Goal: Communication & Community: Participate in discussion

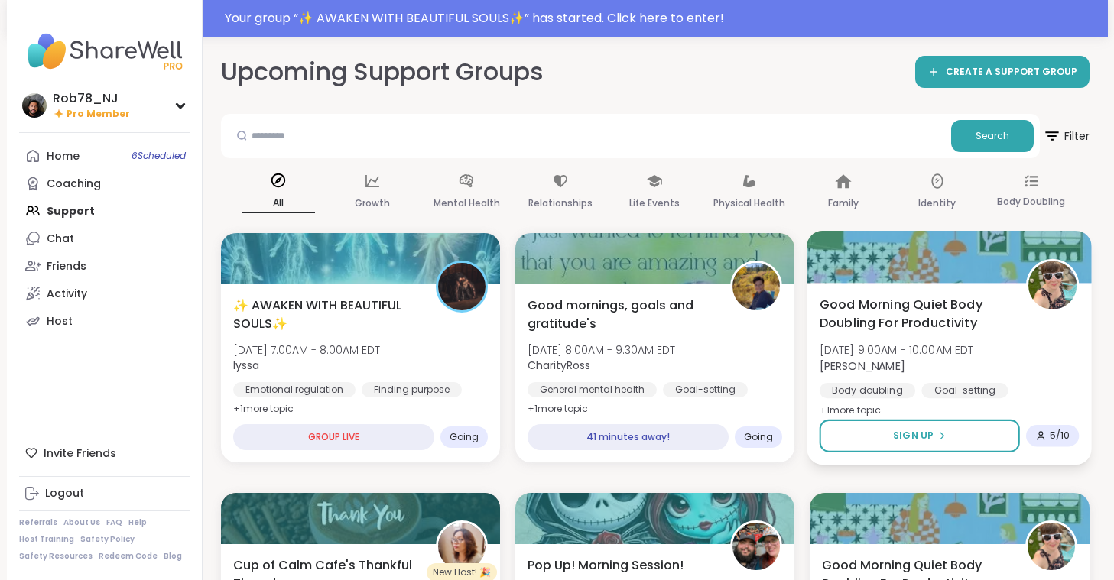
click at [890, 269] on div at bounding box center [949, 257] width 285 height 52
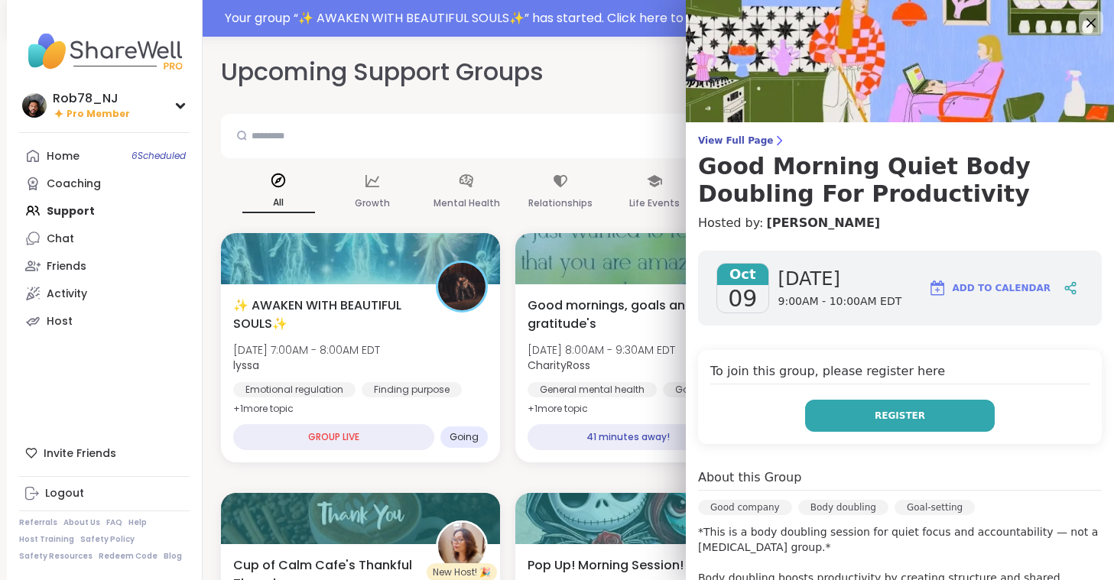
click at [881, 414] on span "Register" at bounding box center [900, 416] width 50 height 14
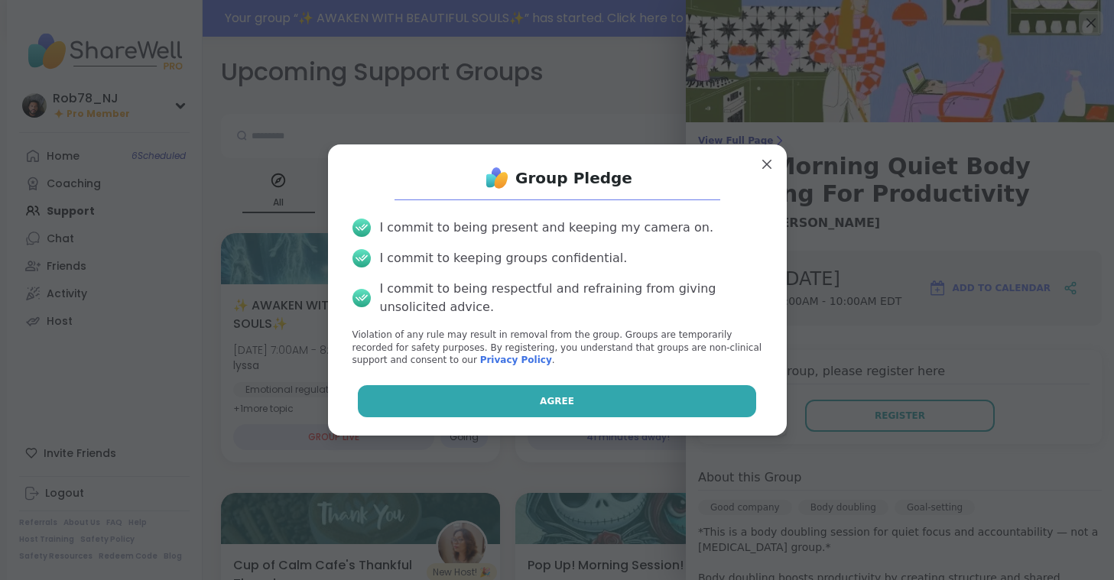
click at [558, 390] on button "Agree" at bounding box center [557, 401] width 398 height 32
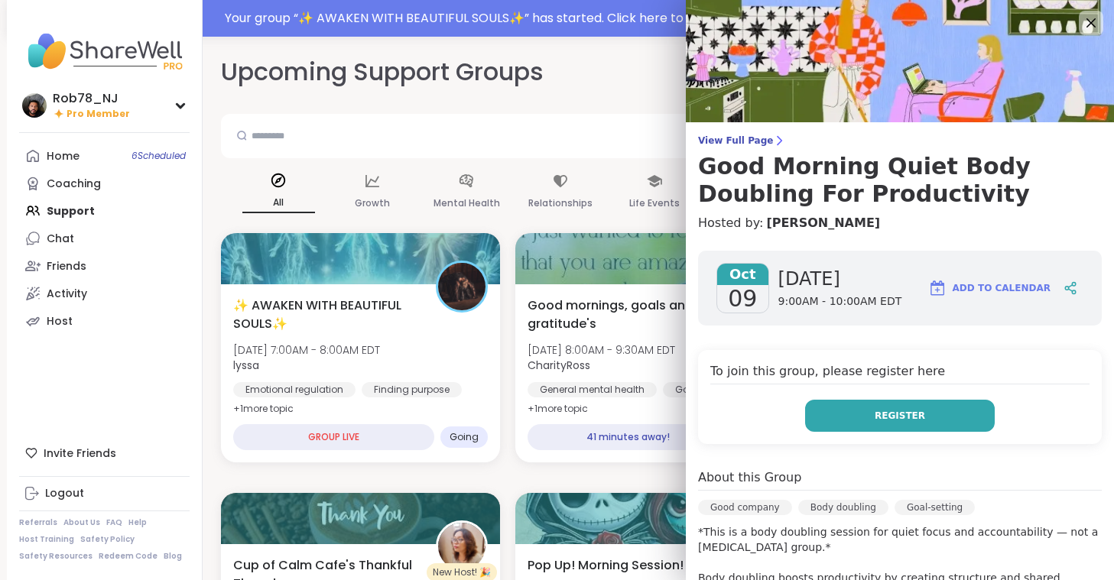
click at [876, 415] on button "Register" at bounding box center [900, 416] width 190 height 32
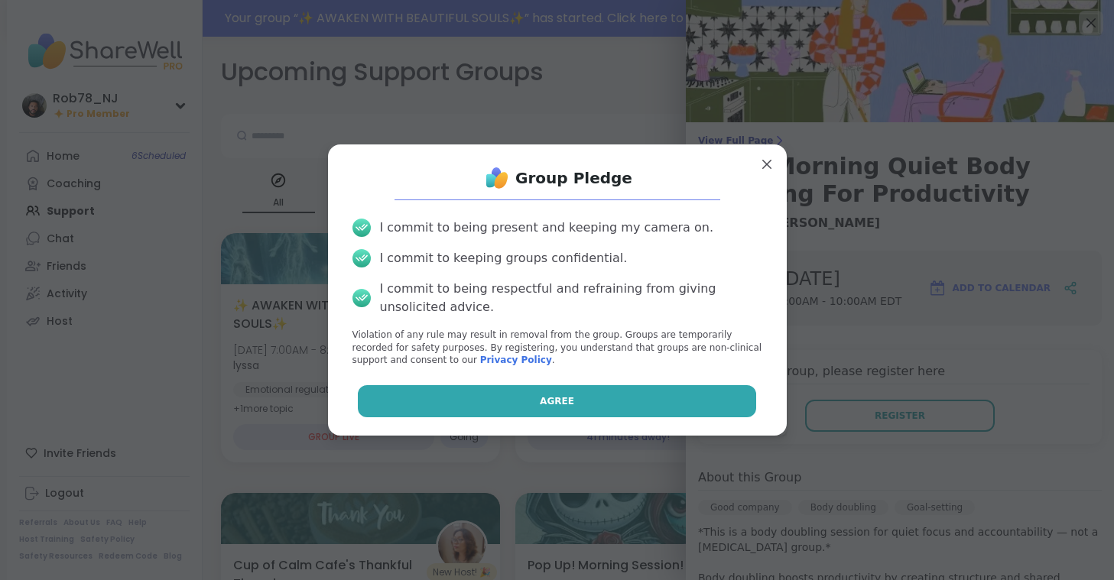
click at [615, 401] on button "Agree" at bounding box center [557, 401] width 398 height 32
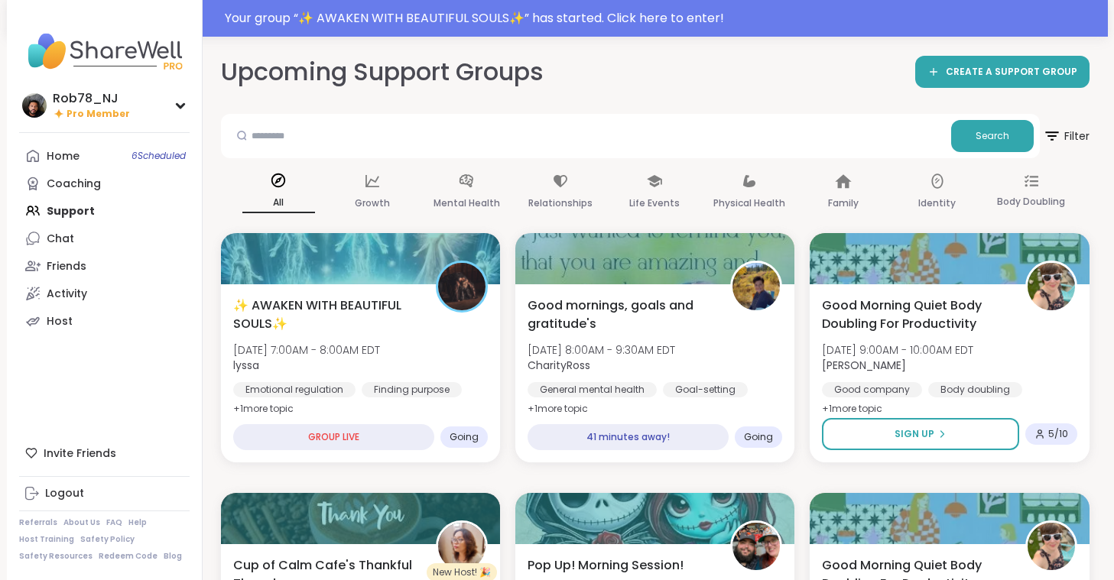
click at [584, 115] on div "Search" at bounding box center [630, 136] width 819 height 44
click at [94, 149] on link "Home 6 Scheduled" at bounding box center [104, 156] width 171 height 28
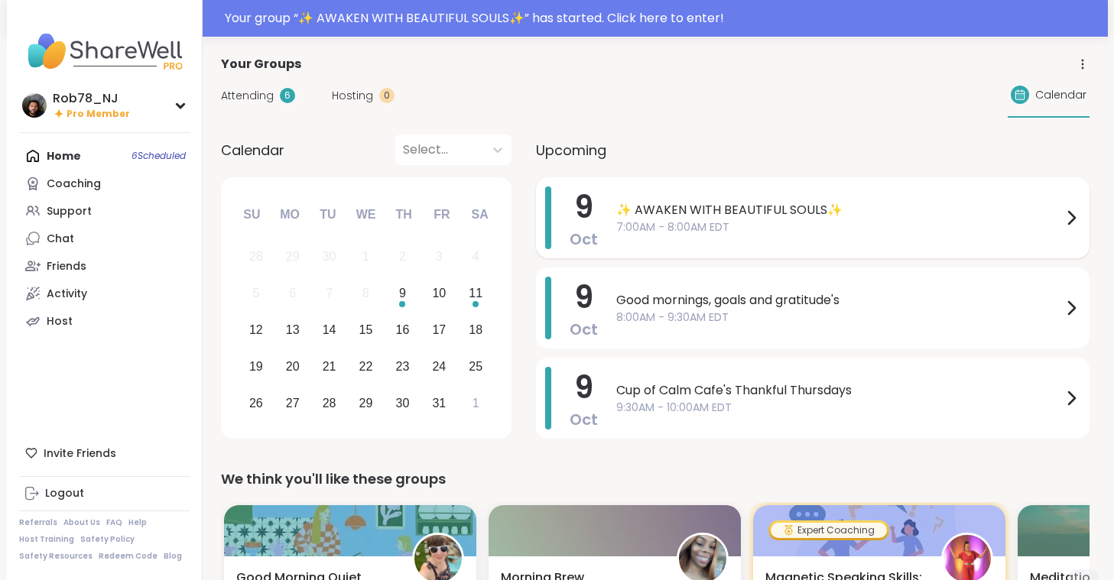
click at [695, 219] on span "7:00AM - 8:00AM EDT" at bounding box center [839, 227] width 446 height 16
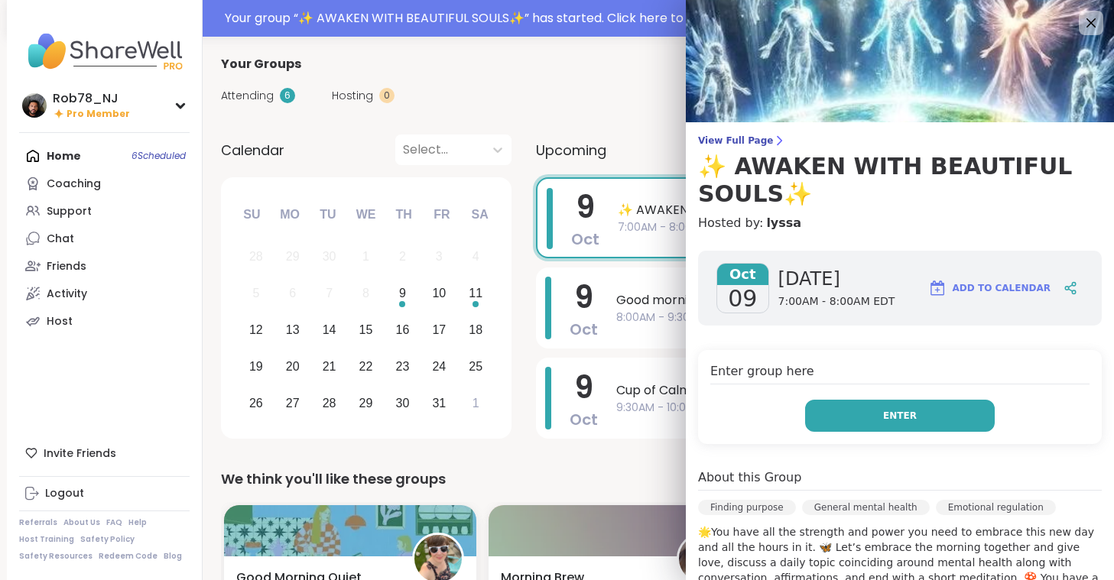
click at [890, 419] on span "Enter" at bounding box center [900, 416] width 34 height 14
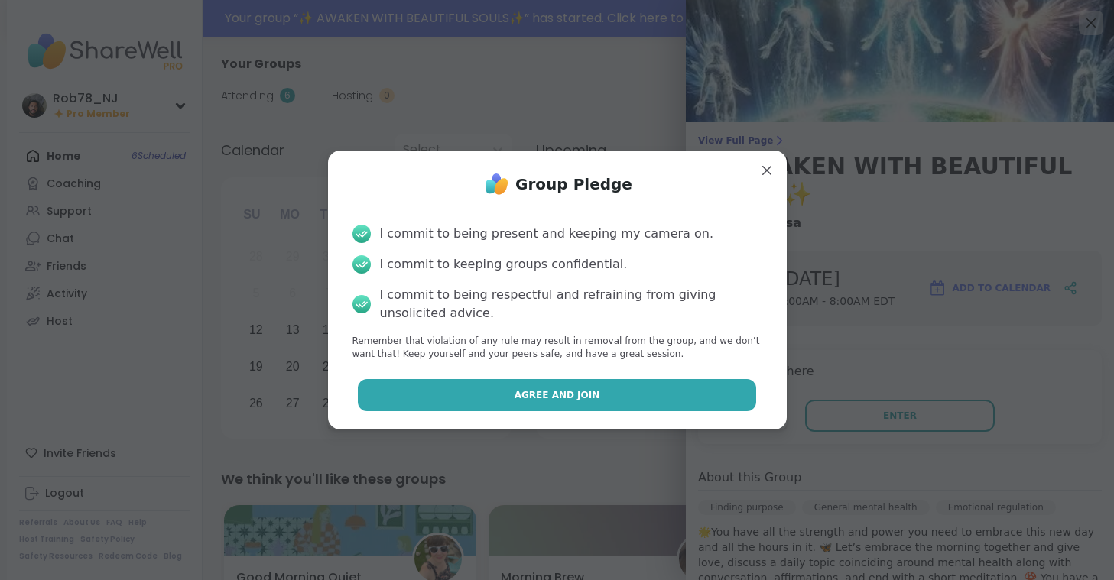
click at [547, 395] on span "Agree and Join" at bounding box center [558, 395] width 86 height 14
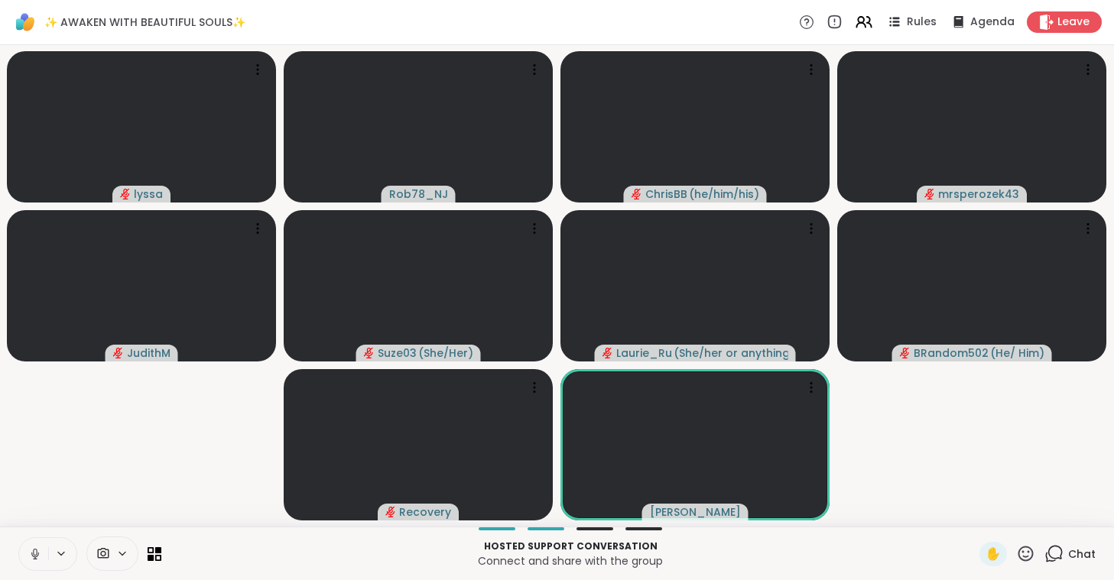
click at [33, 559] on icon at bounding box center [35, 554] width 14 height 14
click at [108, 551] on icon at bounding box center [103, 553] width 11 height 11
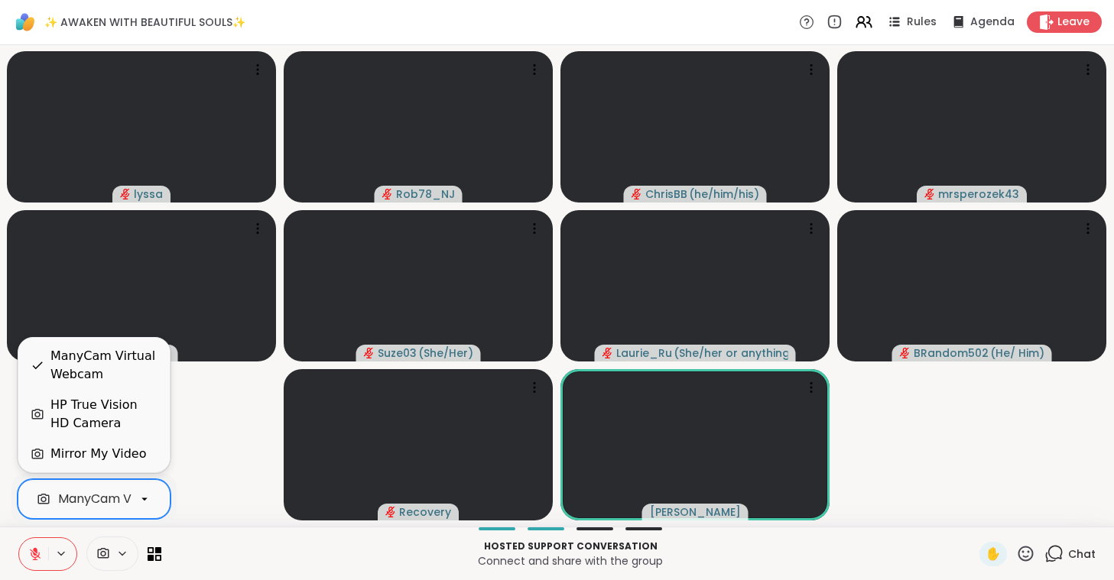
click at [120, 498] on div "ManyCam Virtual Webcam" at bounding box center [139, 499] width 163 height 18
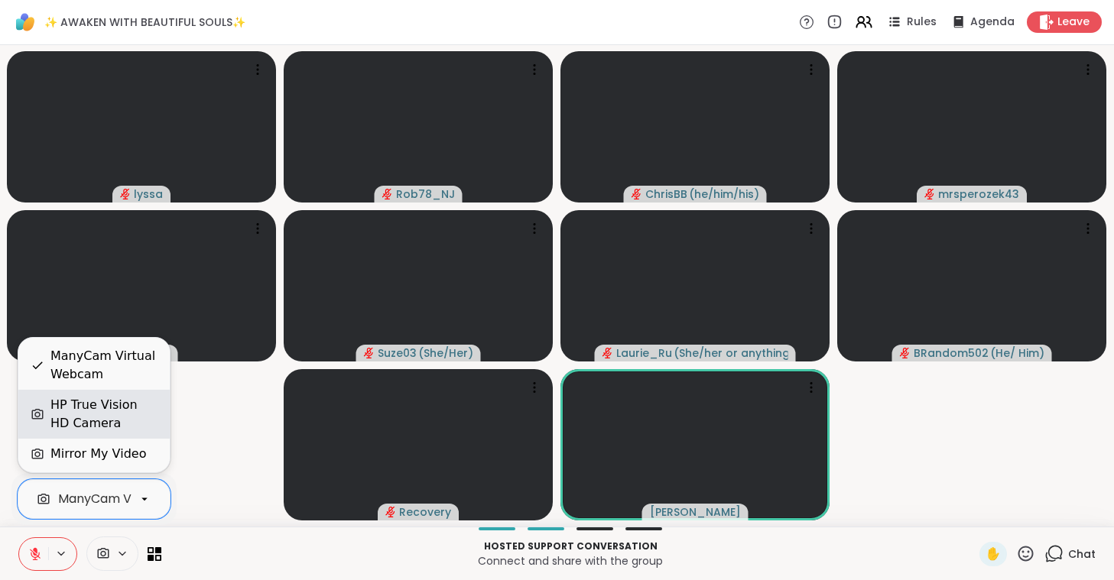
scroll to position [0, 68]
click at [116, 408] on div "HP True Vision HD Camera" at bounding box center [103, 414] width 107 height 37
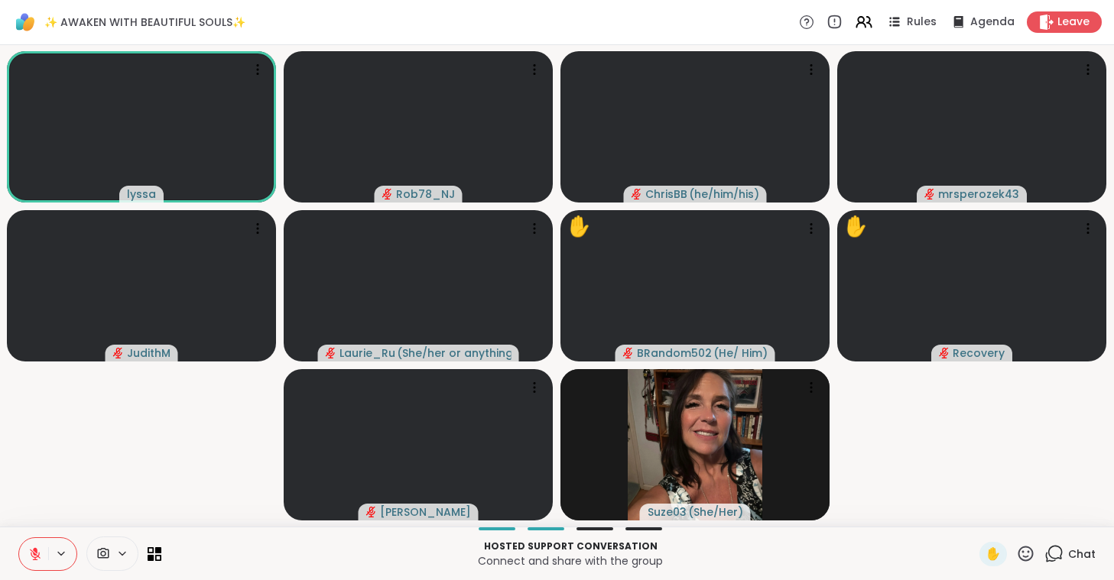
click at [116, 408] on video-player-container "lyssa Rob78_NJ [PERSON_NAME] ( he/him/his ) mrsperozek43 [PERSON_NAME] ( She/he…" at bounding box center [557, 285] width 1096 height 469
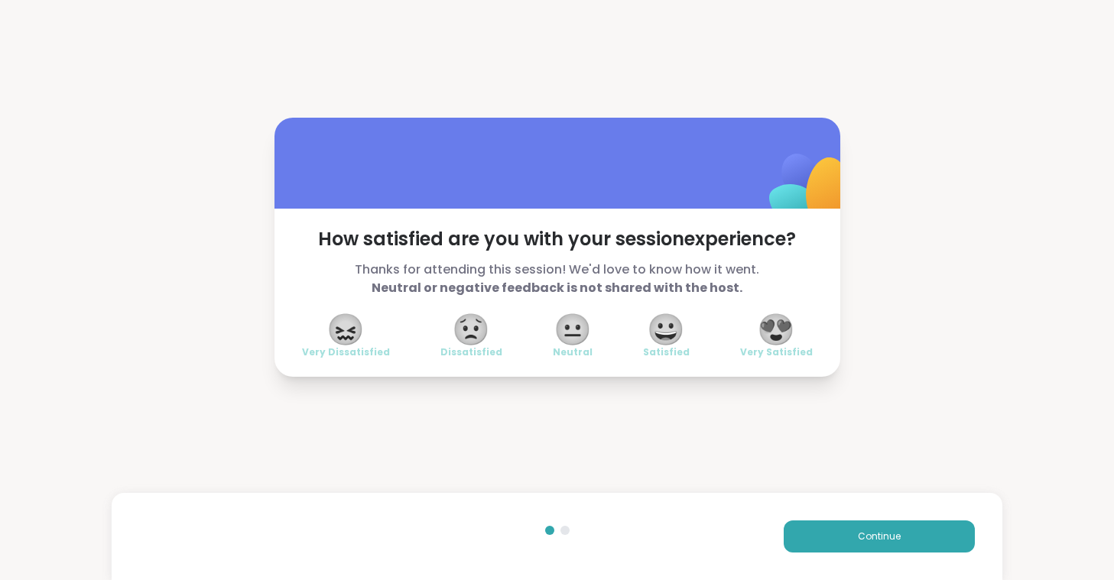
click at [778, 336] on span "😍" at bounding box center [776, 330] width 38 height 28
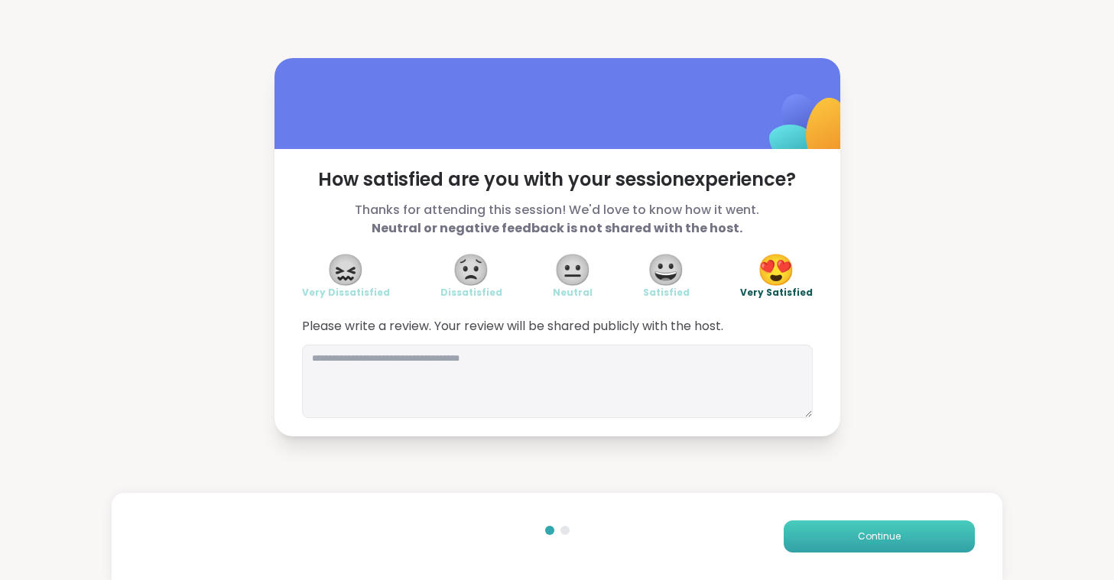
click at [896, 540] on span "Continue" at bounding box center [879, 537] width 43 height 14
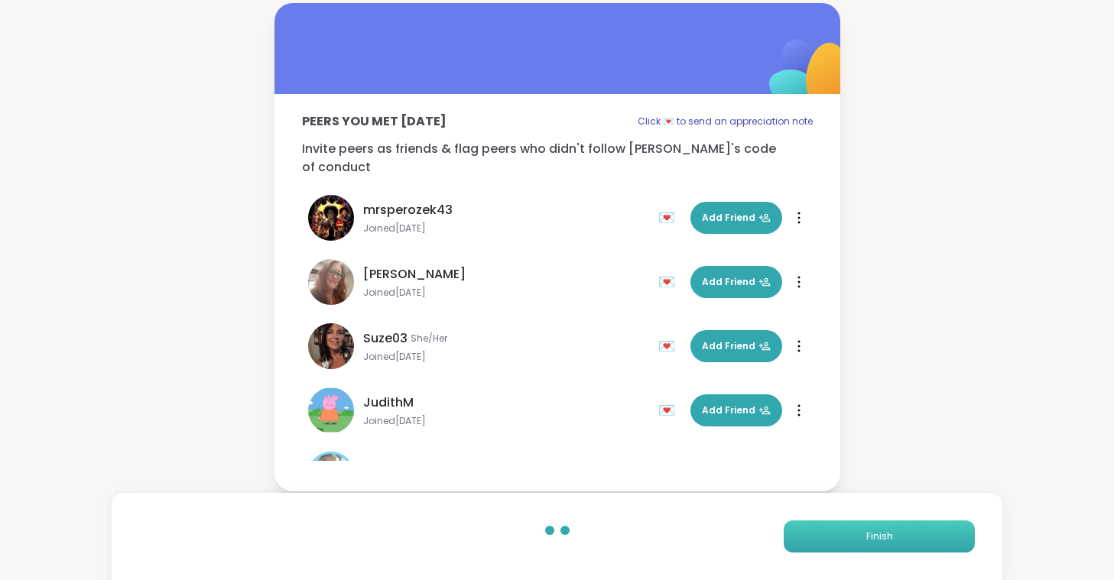
click at [889, 539] on span "Finish" at bounding box center [879, 537] width 27 height 14
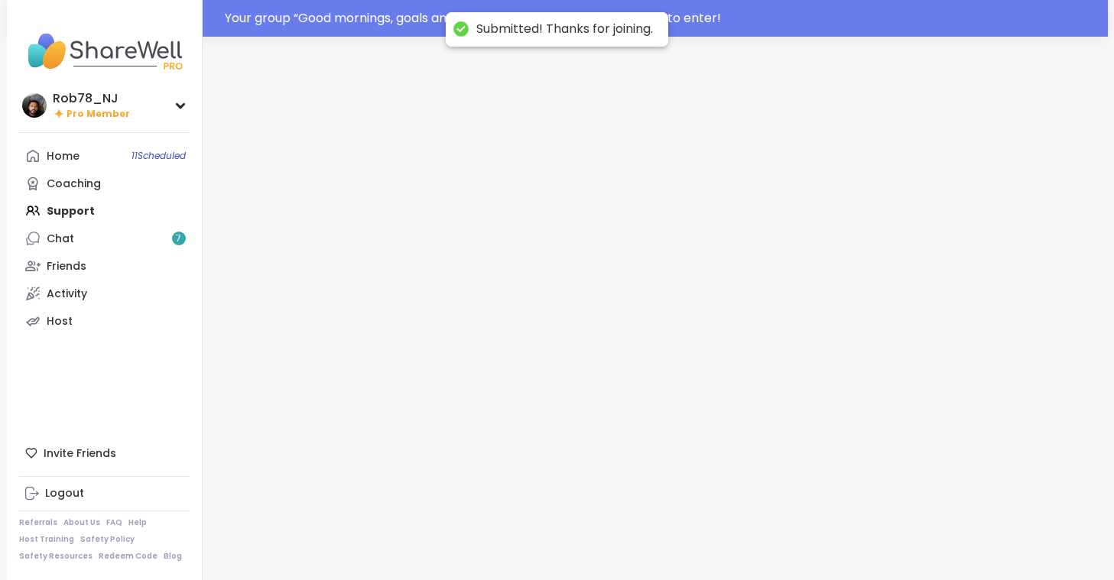
click at [889, 539] on div at bounding box center [655, 327] width 905 height 580
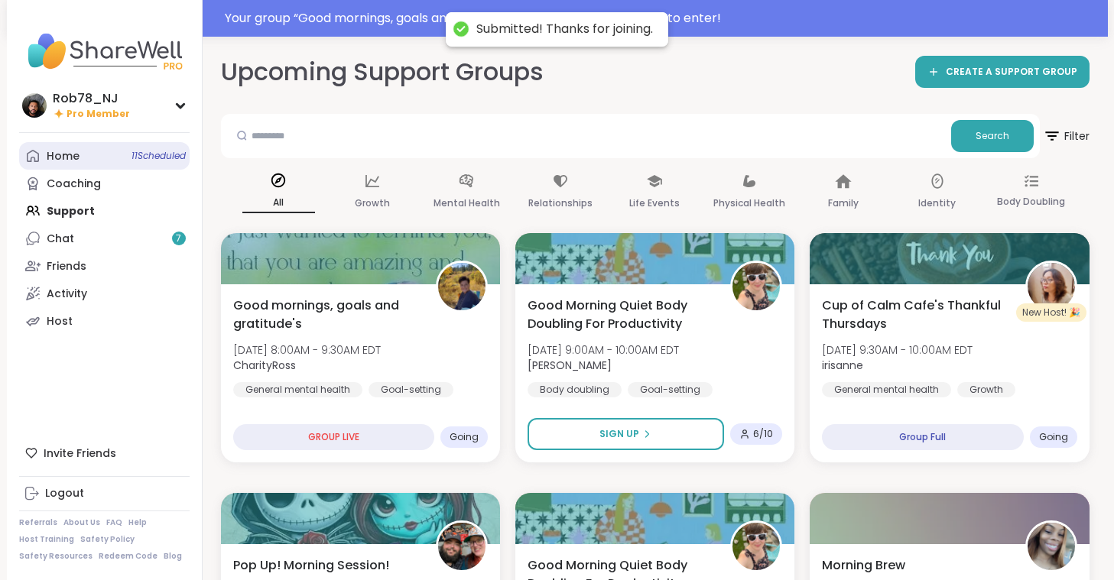
click at [119, 160] on link "Home 11 Scheduled" at bounding box center [104, 156] width 171 height 28
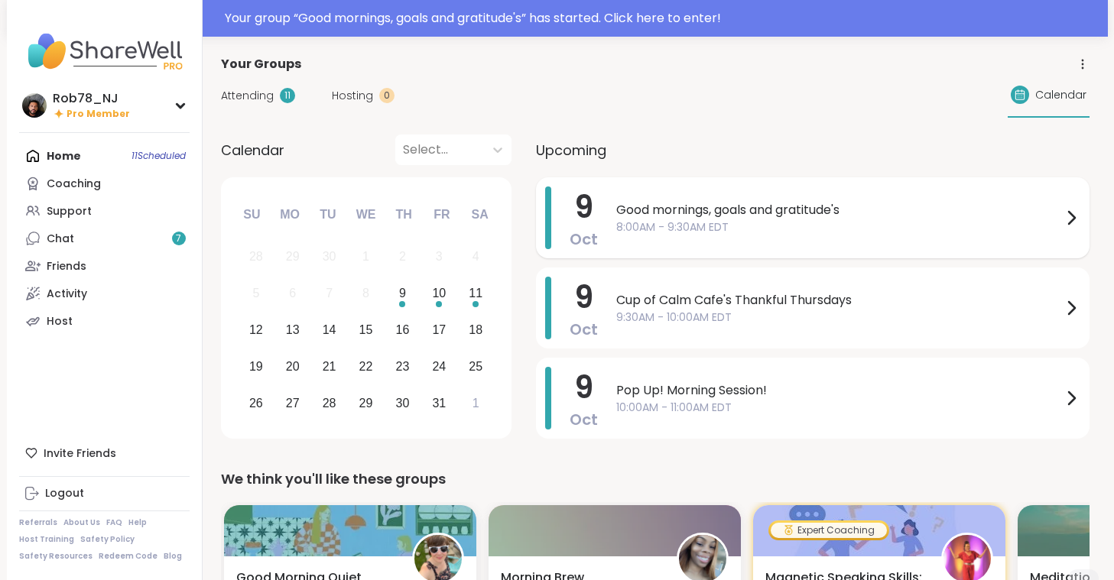
click at [668, 219] on span "Good mornings, goals and gratitude's" at bounding box center [839, 210] width 446 height 18
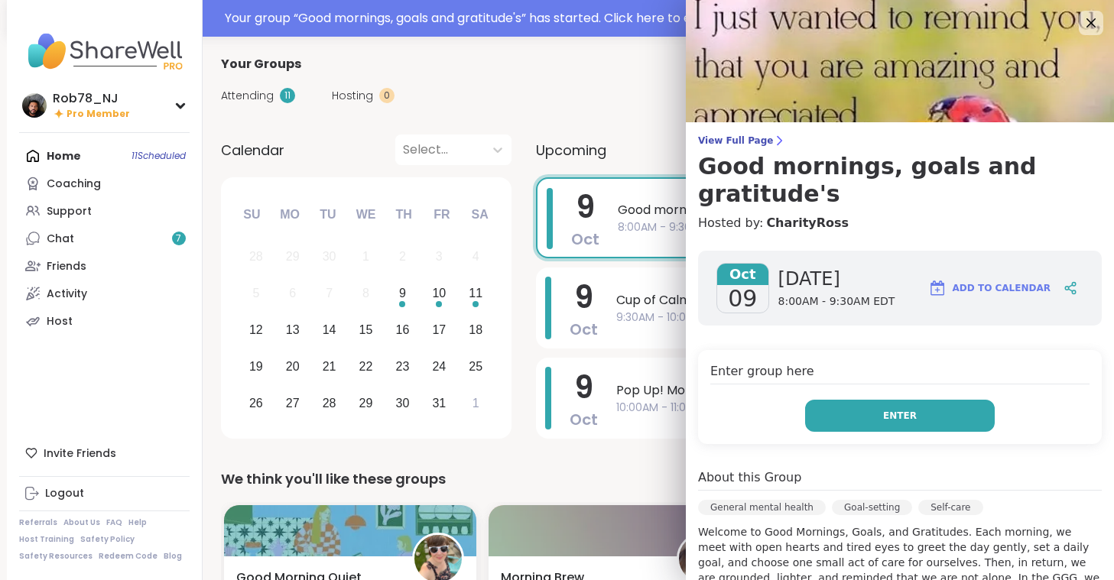
click at [934, 400] on button "Enter" at bounding box center [900, 416] width 190 height 32
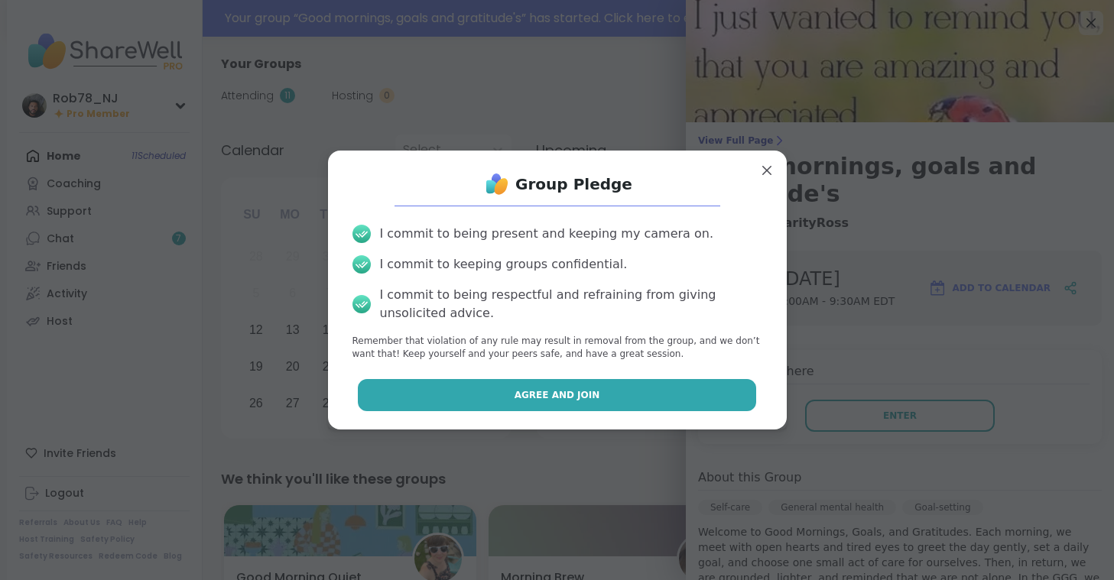
click at [631, 389] on button "Agree and Join" at bounding box center [557, 395] width 398 height 32
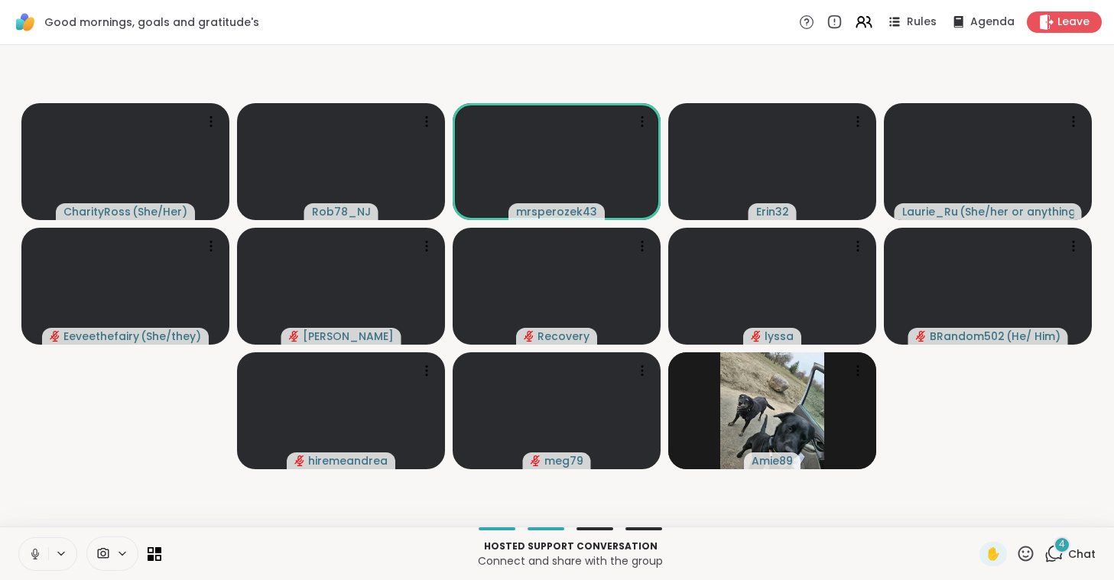
click at [33, 547] on icon at bounding box center [35, 554] width 14 height 14
click at [100, 560] on icon at bounding box center [103, 554] width 14 height 15
click at [89, 501] on div "ManyCam Virtual Webcam" at bounding box center [139, 499] width 163 height 18
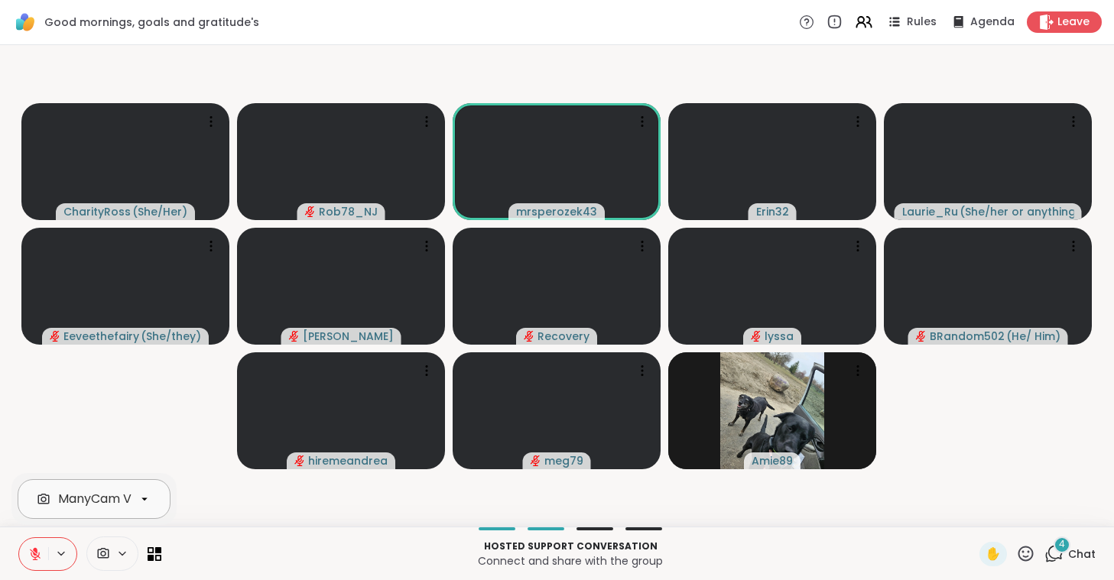
scroll to position [0, 68]
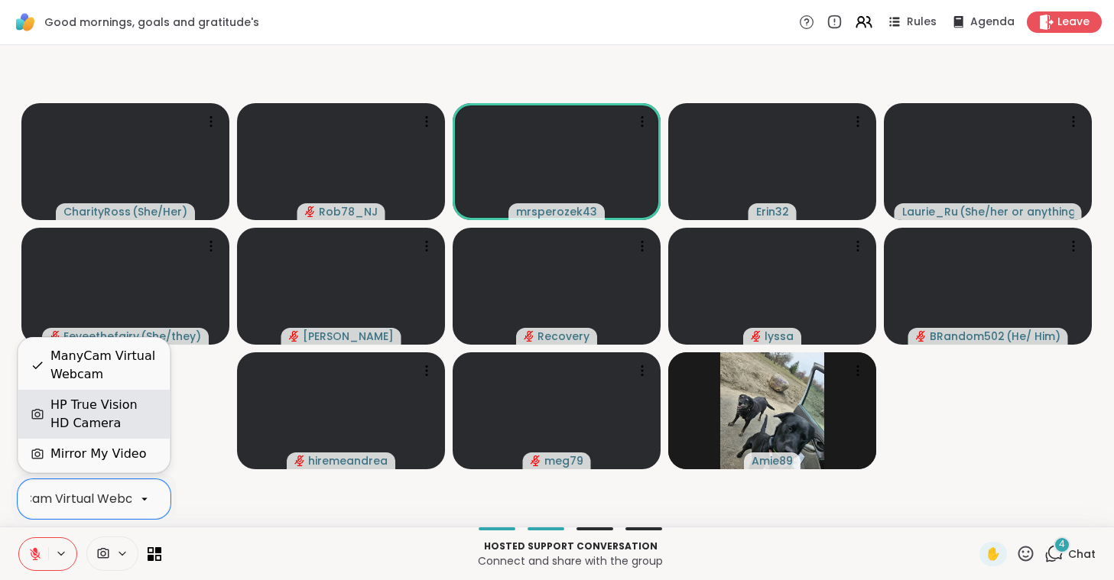
click at [96, 404] on div "HP True Vision HD Camera" at bounding box center [103, 414] width 107 height 37
